Goal: Navigation & Orientation: Find specific page/section

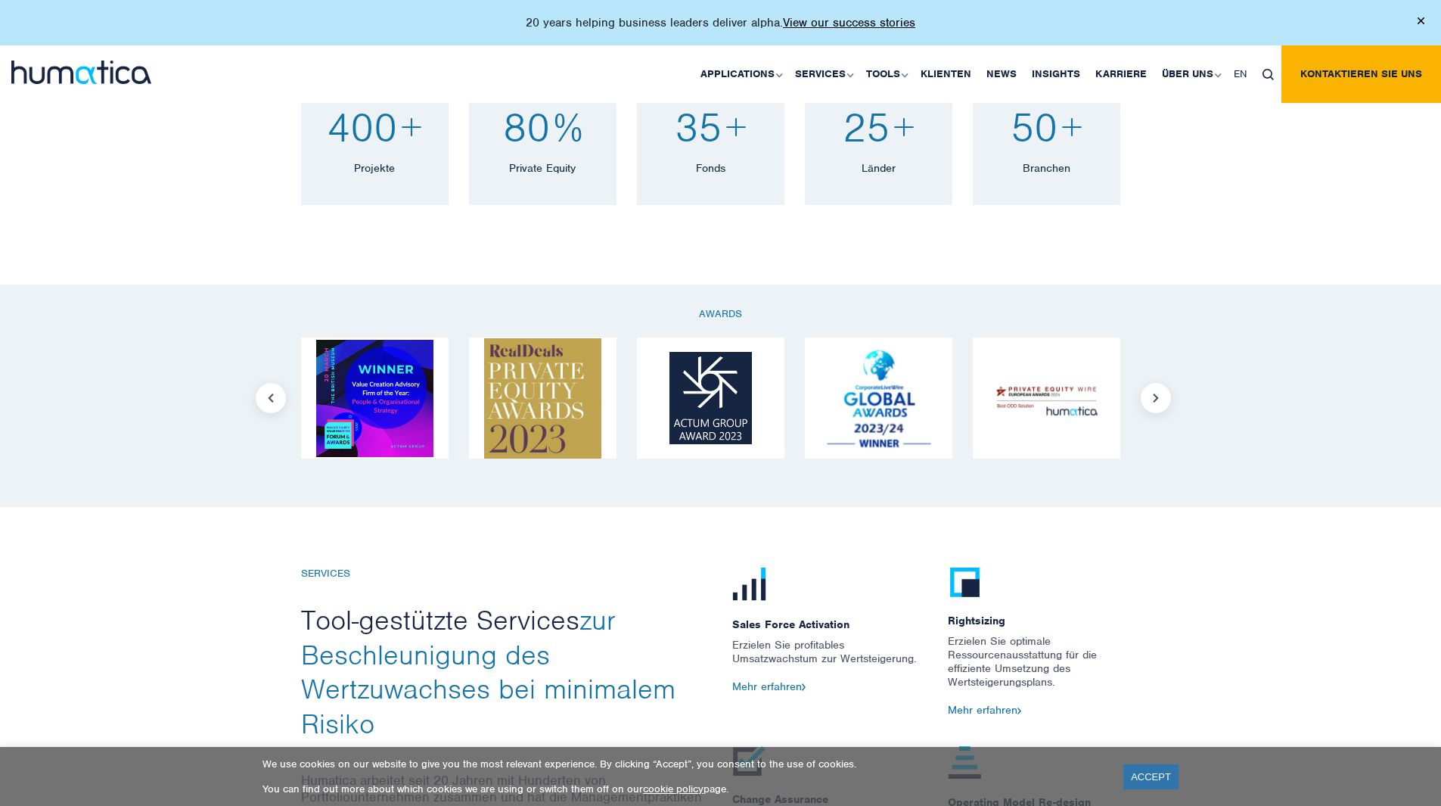
scroll to position [1211, 0]
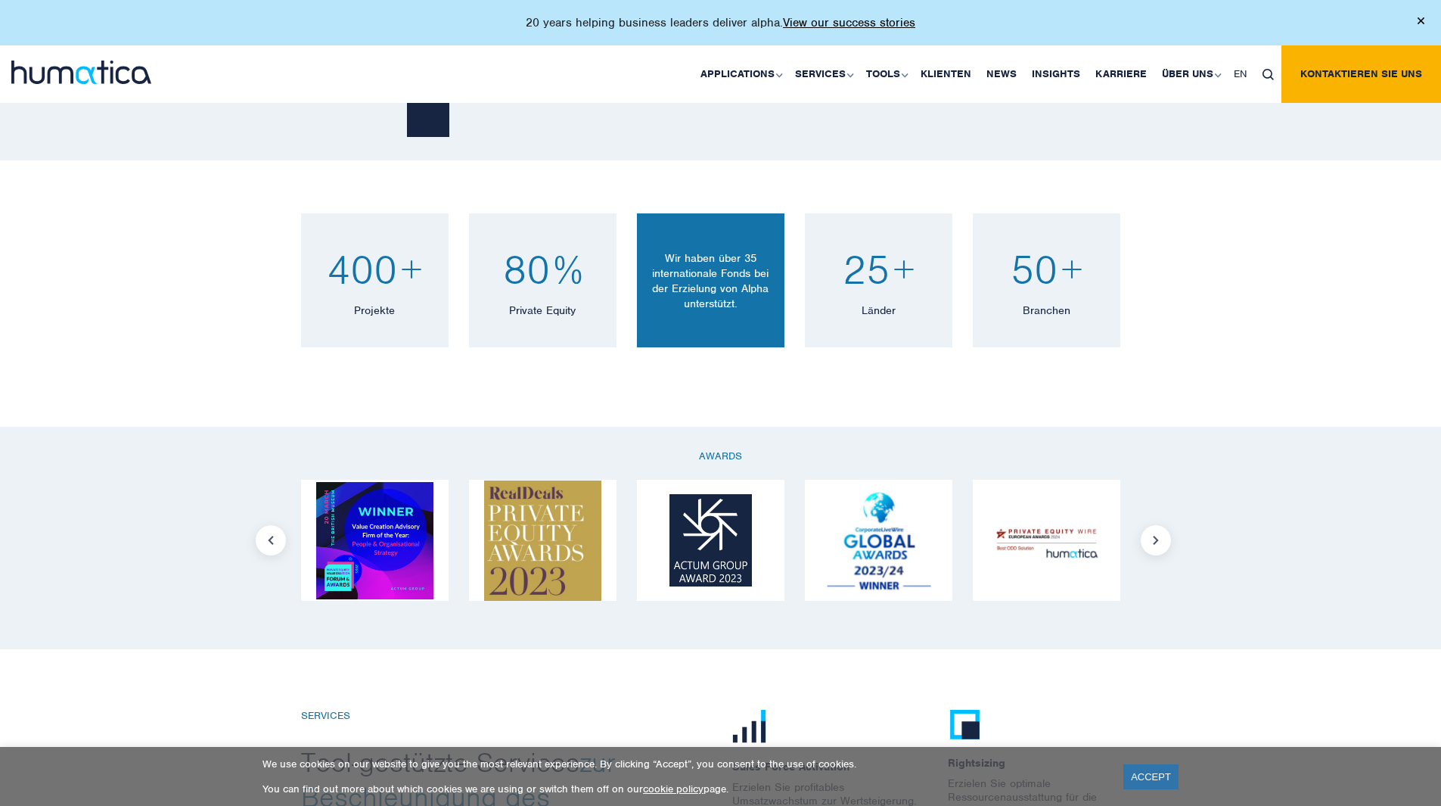
click at [723, 308] on p "Wir haben über 35 internationale Fonds bei der Erzielung von Alpha unterstützt." at bounding box center [711, 280] width 126 height 61
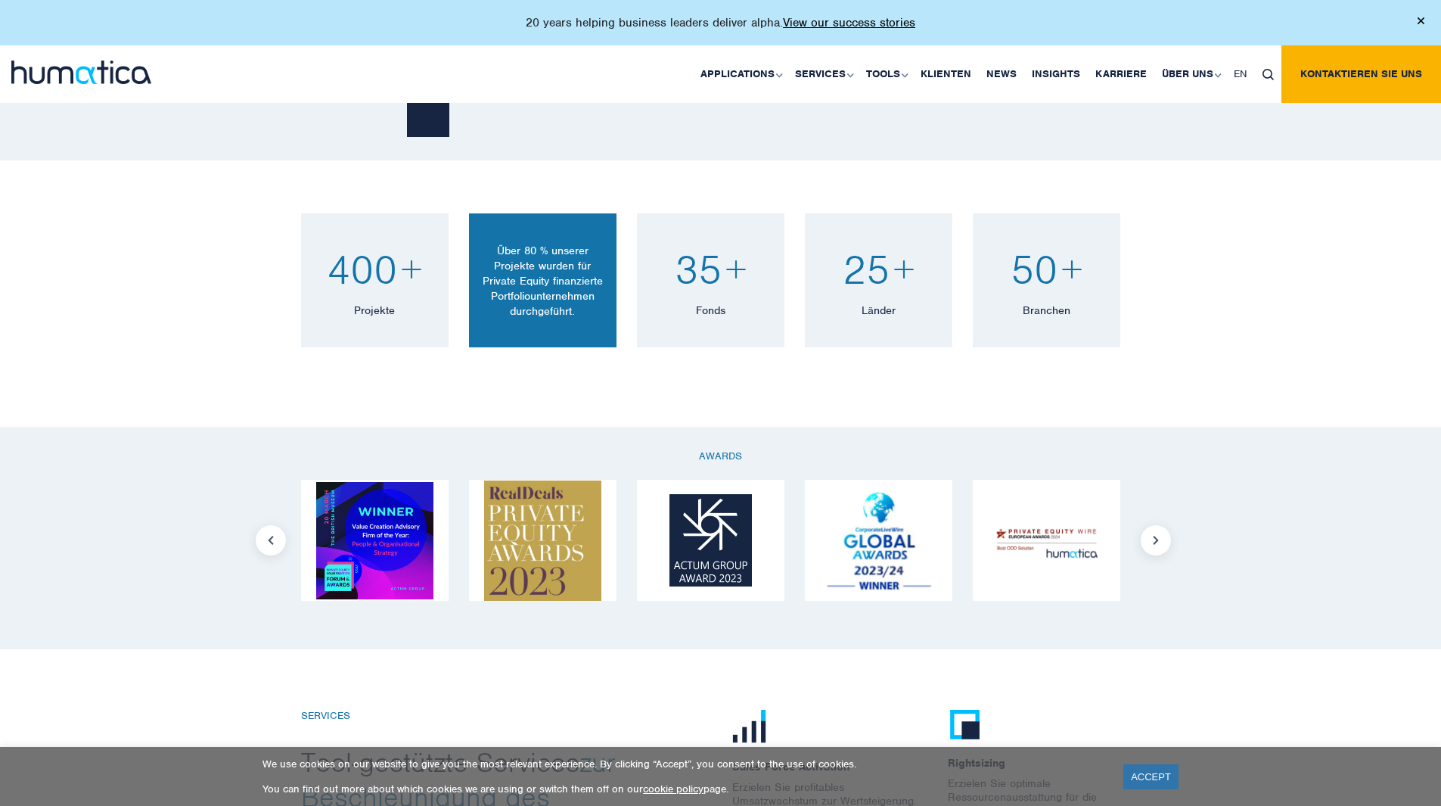
click at [580, 288] on p "Über 80 % unserer Projekte wurden für Private Equity finanzierte Portfoliounter…" at bounding box center [543, 281] width 126 height 76
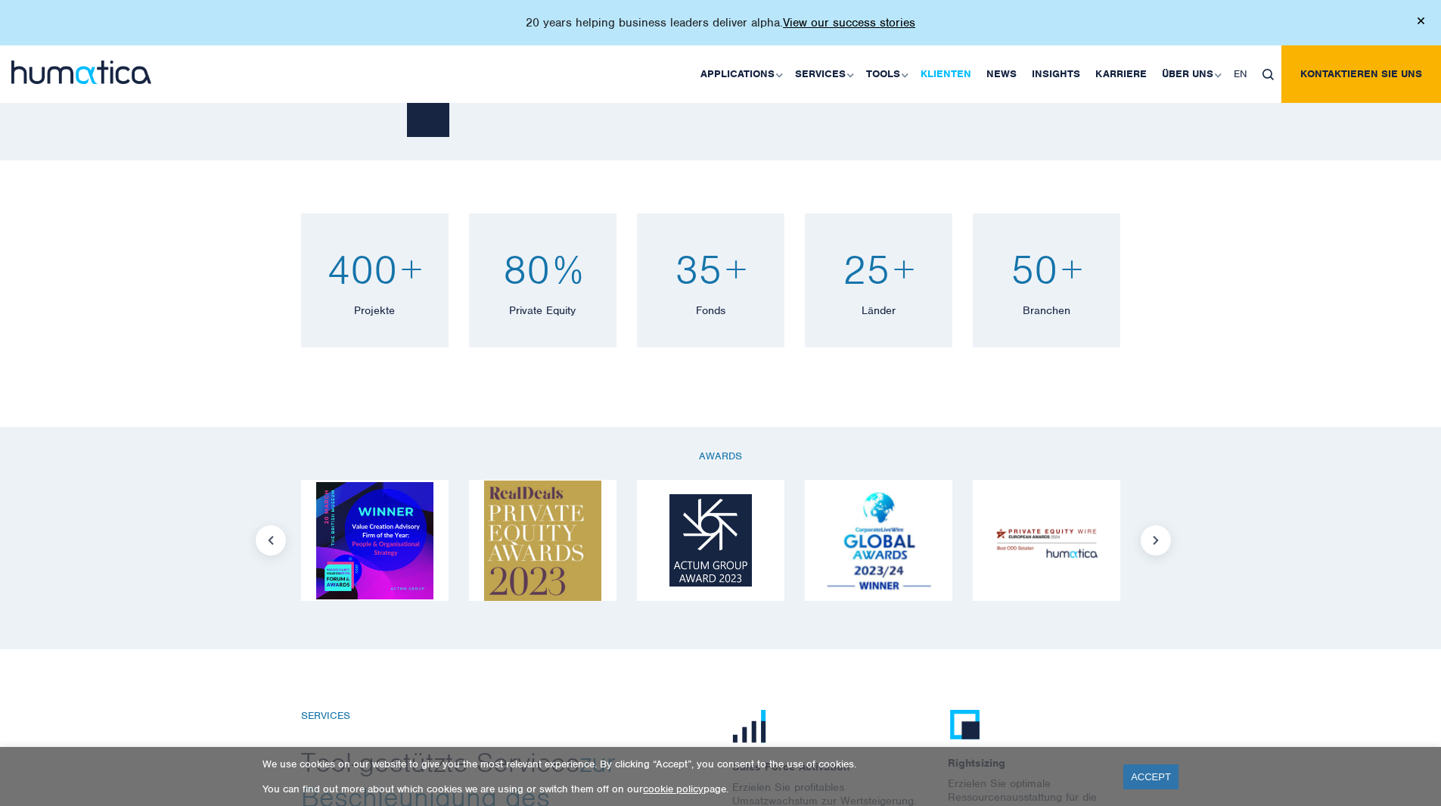
click at [946, 71] on link "Klienten" at bounding box center [946, 74] width 66 height 58
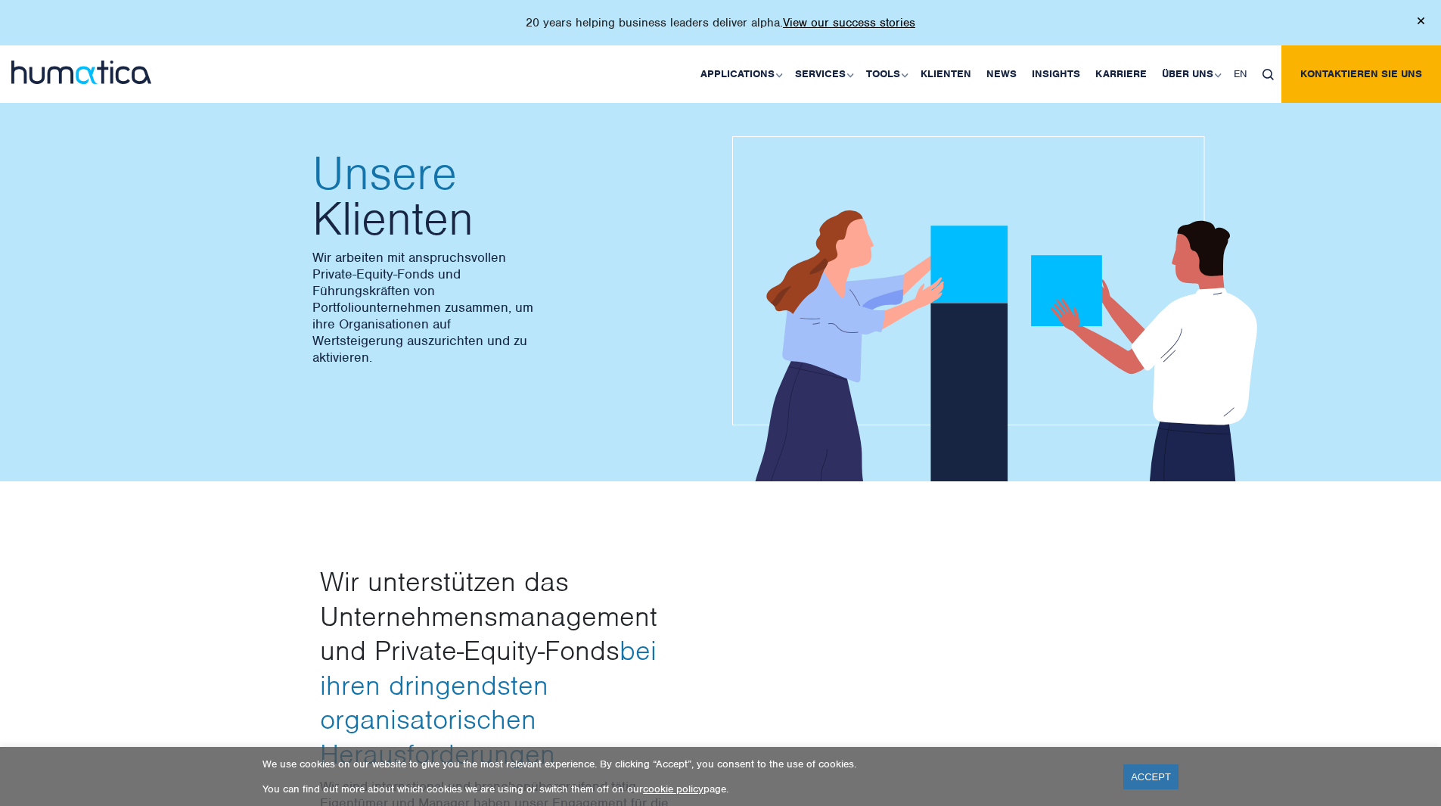
click at [121, 68] on img at bounding box center [81, 72] width 140 height 23
